Goal: Task Accomplishment & Management: Use online tool/utility

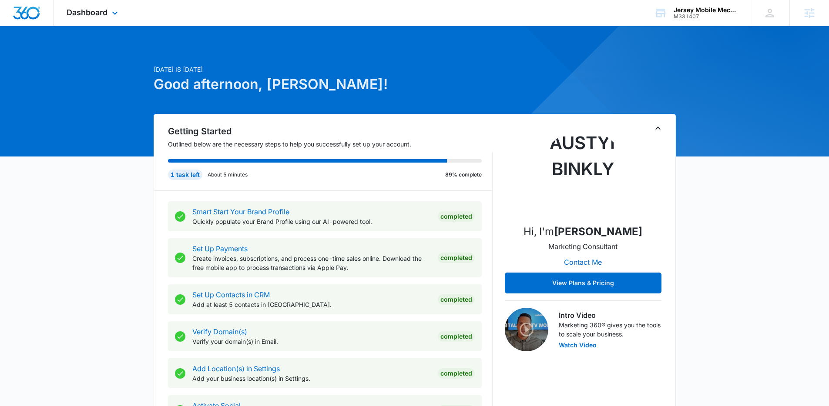
click at [95, 18] on div "Dashboard Apps Reputation Websites Forms CRM Email Social Content Ads Intellige…" at bounding box center [94, 13] width 80 height 26
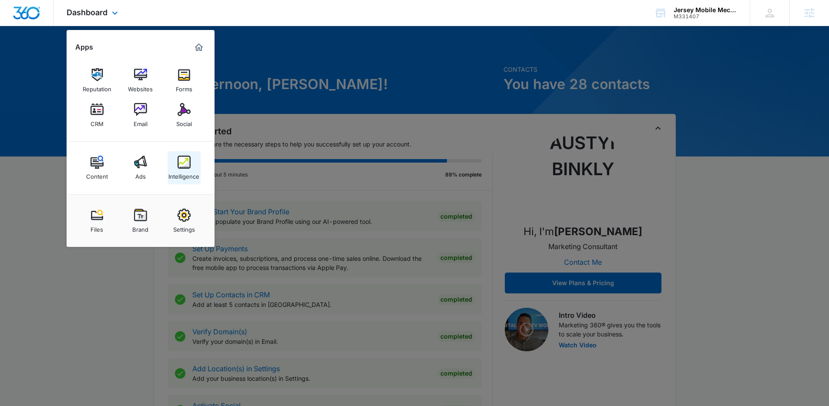
click at [187, 169] on div "Intelligence" at bounding box center [183, 174] width 31 height 11
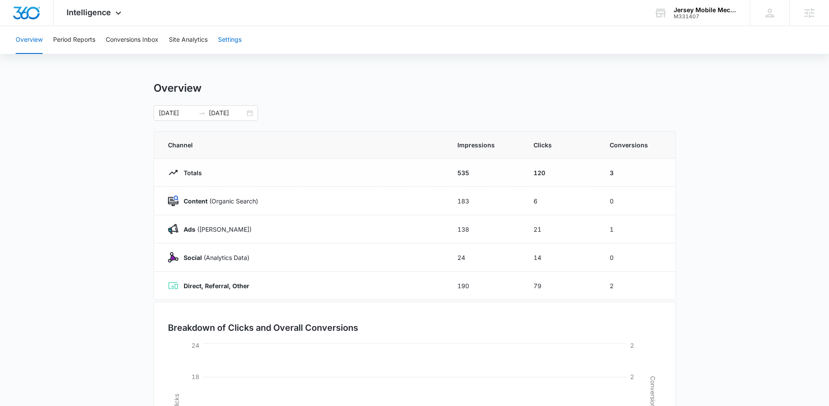
click at [240, 42] on button "Settings" at bounding box center [230, 40] width 24 height 28
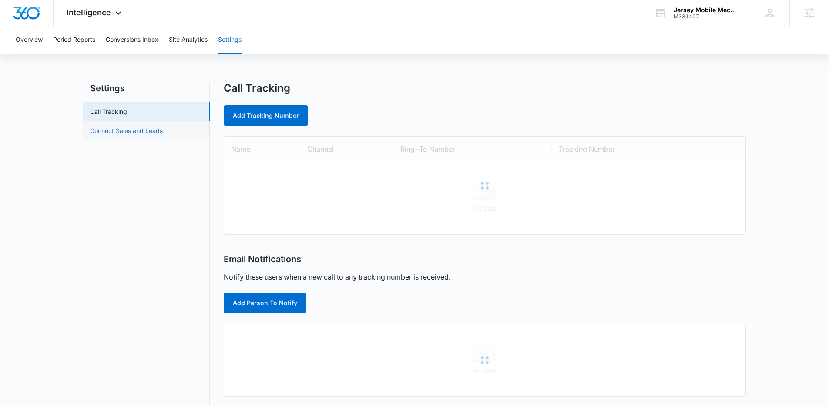
click at [154, 130] on link "Connect Sales and Leads" at bounding box center [126, 130] width 73 height 9
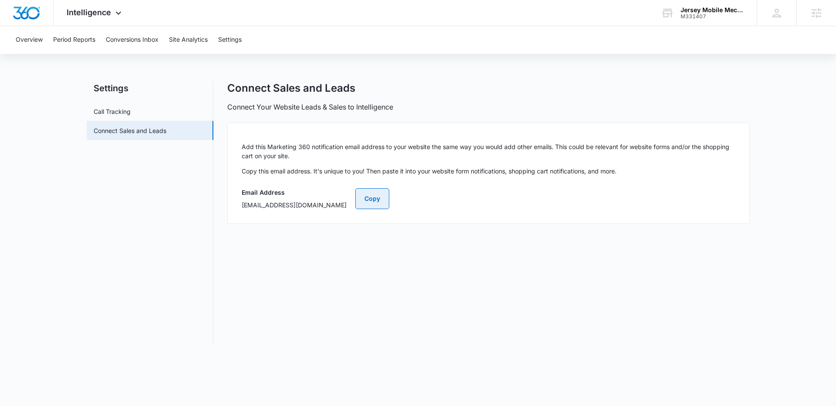
click at [389, 200] on button "Copy" at bounding box center [372, 198] width 34 height 21
